Goal: Information Seeking & Learning: Find specific page/section

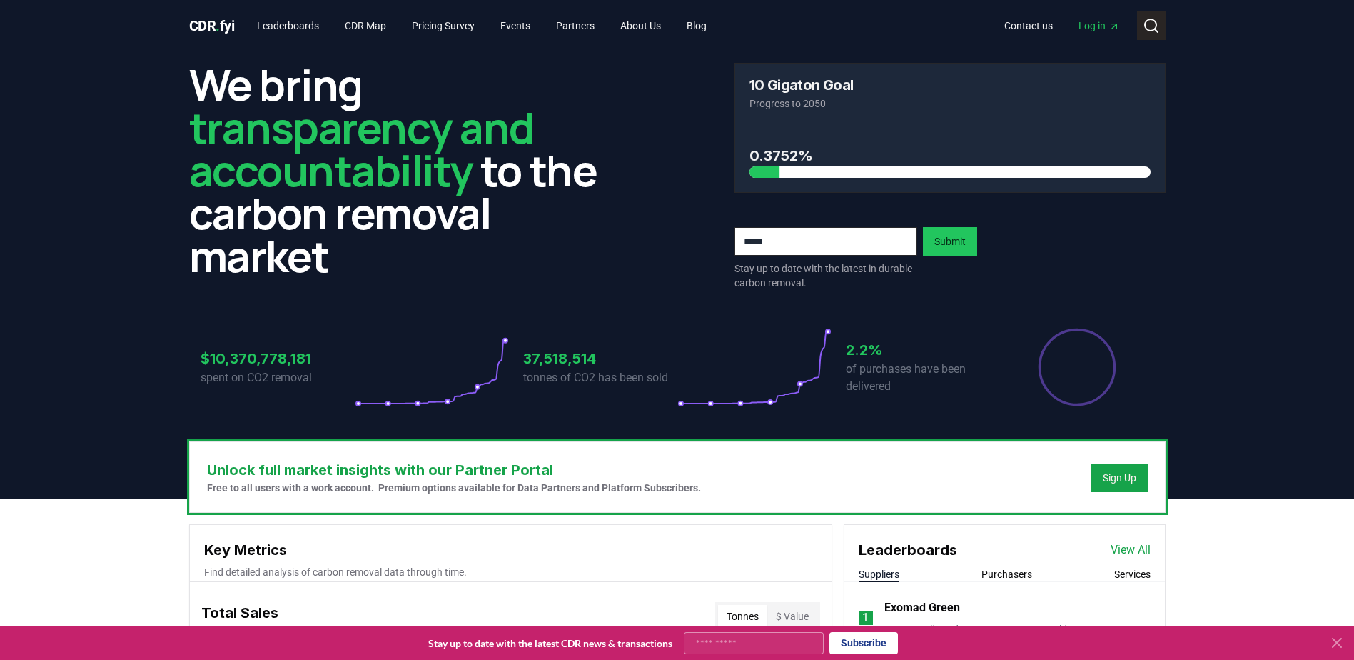
click at [1161, 23] on button "Search" at bounding box center [1151, 25] width 29 height 29
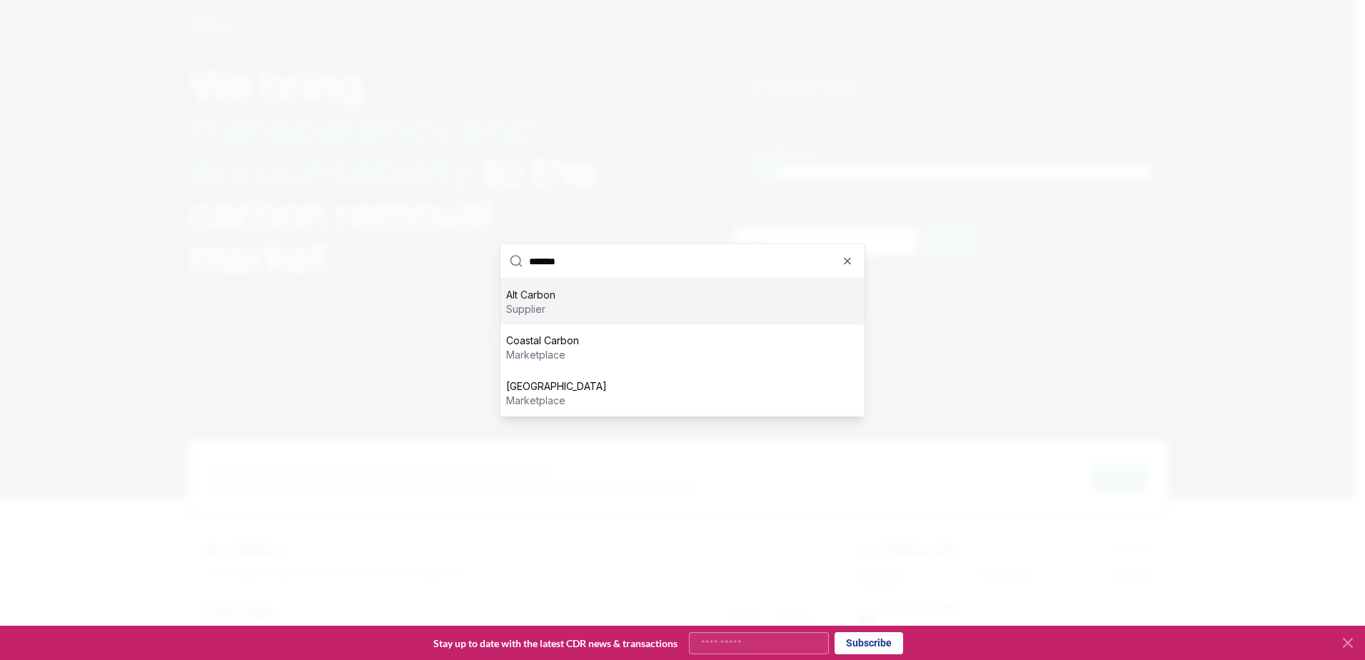
type input "*******"
click at [557, 300] on div "Alt Carbon supplier" at bounding box center [682, 302] width 364 height 46
